Goal: Information Seeking & Learning: Compare options

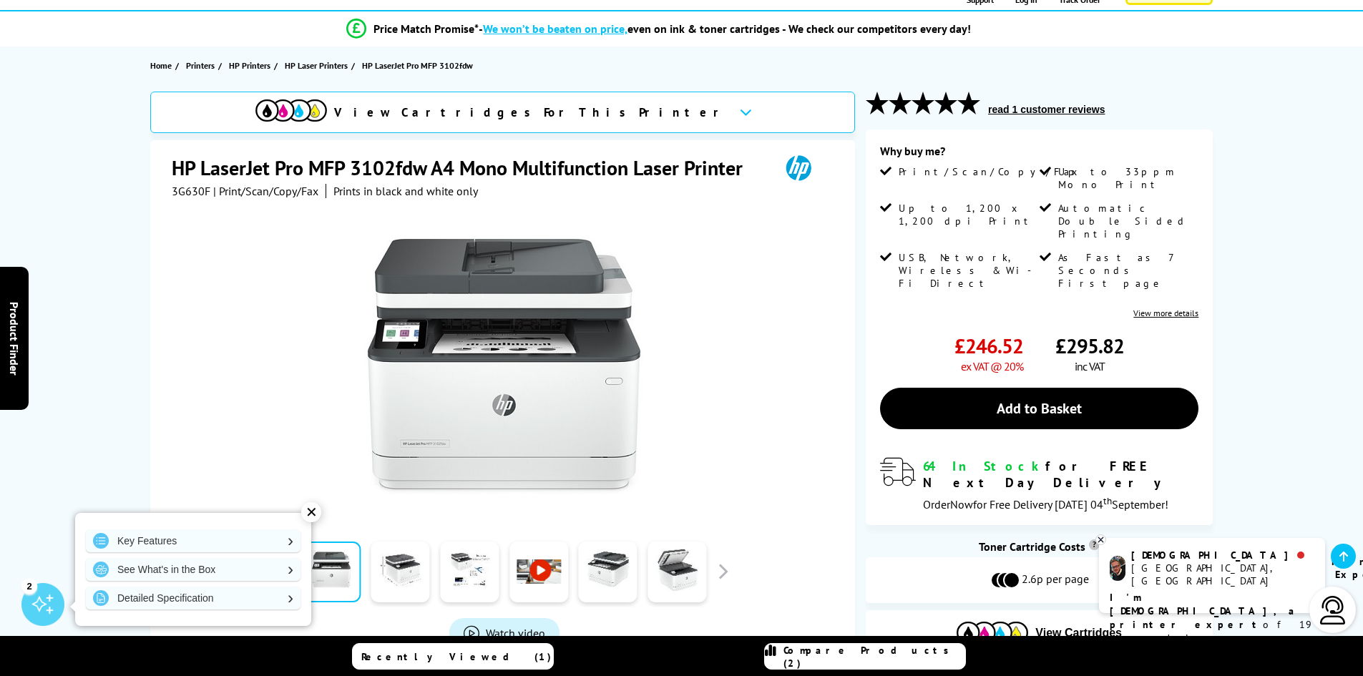
scroll to position [143, 0]
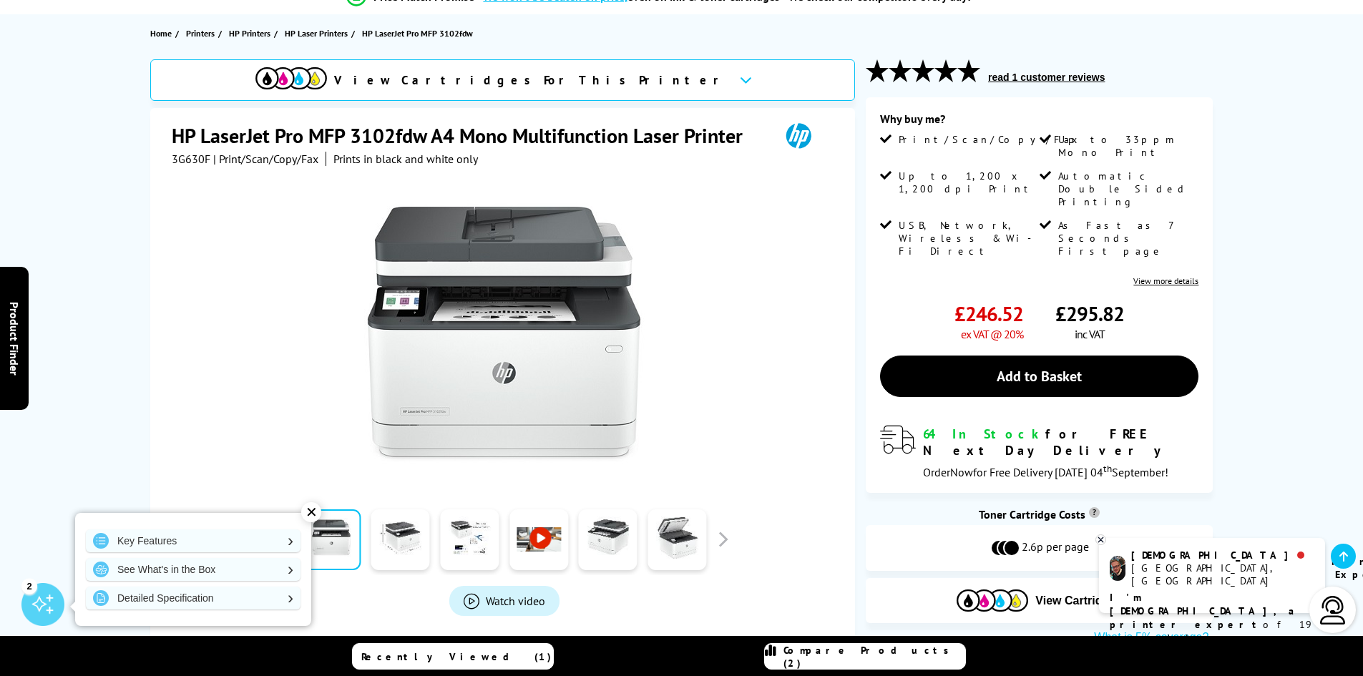
click at [627, 72] on div "View Cartridges For This Printer" at bounding box center [502, 80] width 705 height 42
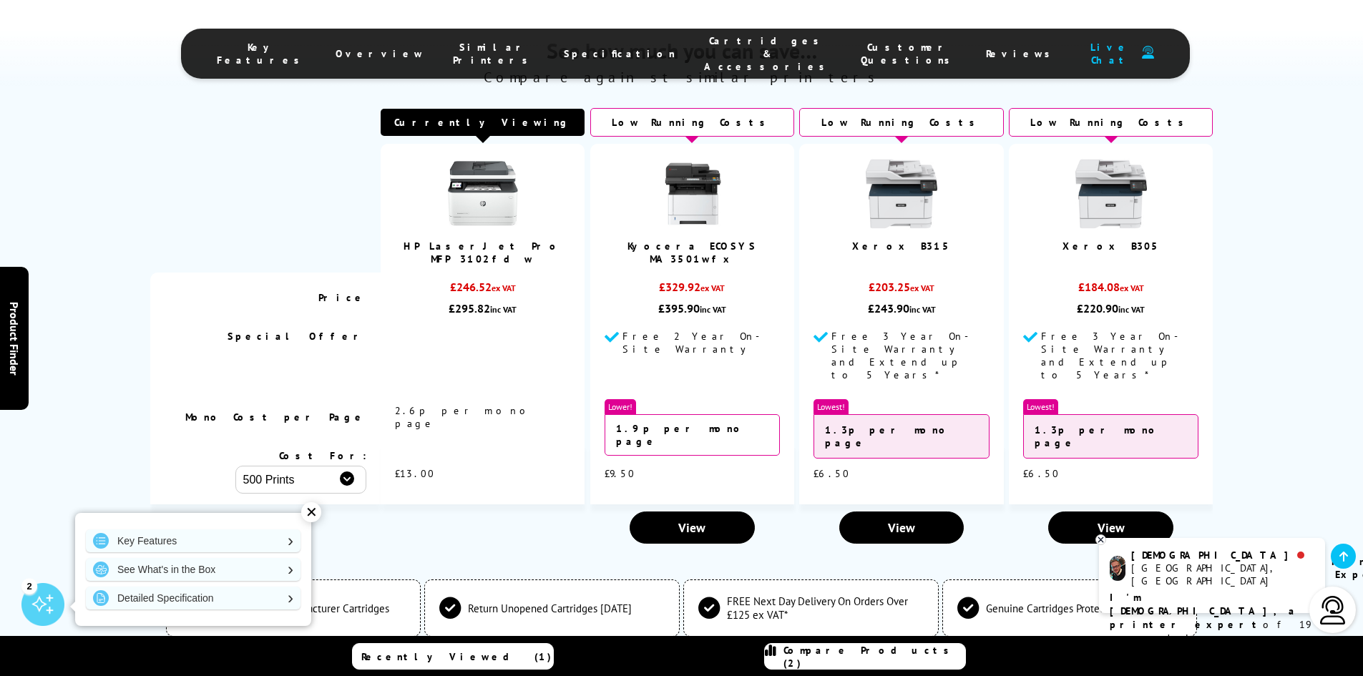
scroll to position [3338, 0]
click at [907, 218] on img at bounding box center [902, 193] width 72 height 72
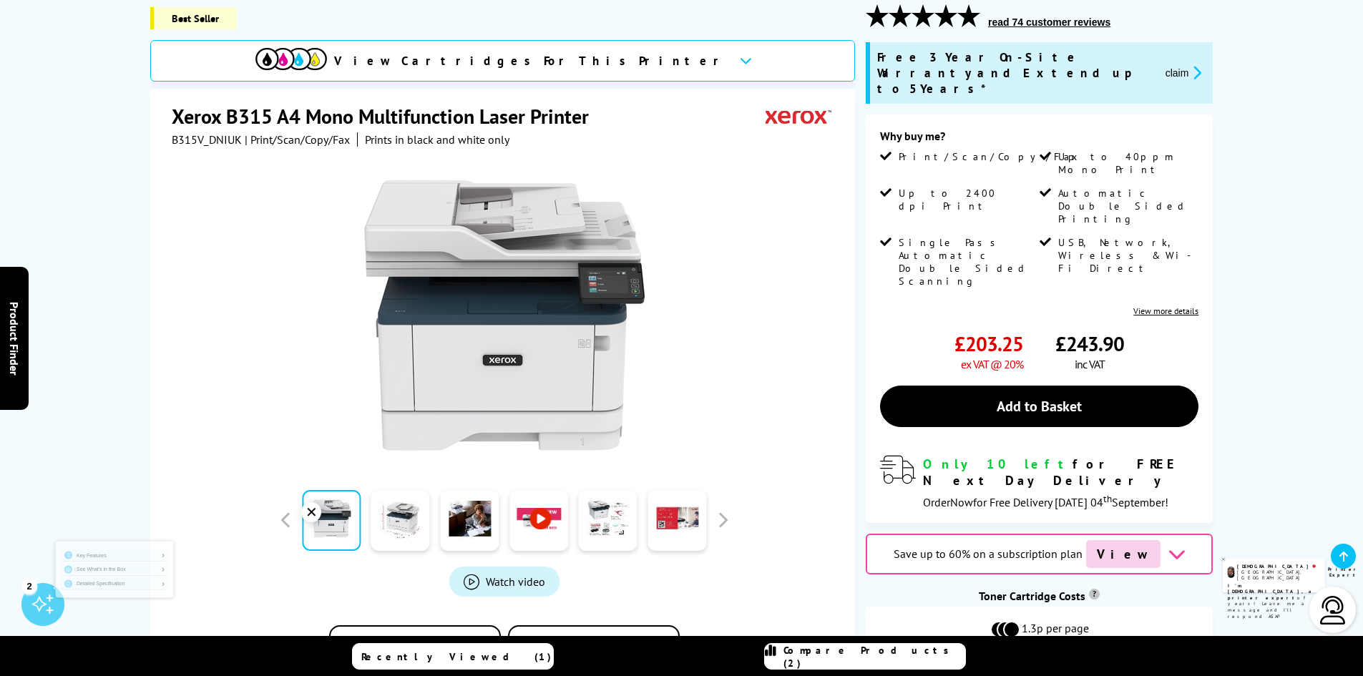
scroll to position [215, 0]
